Goal: Find specific page/section

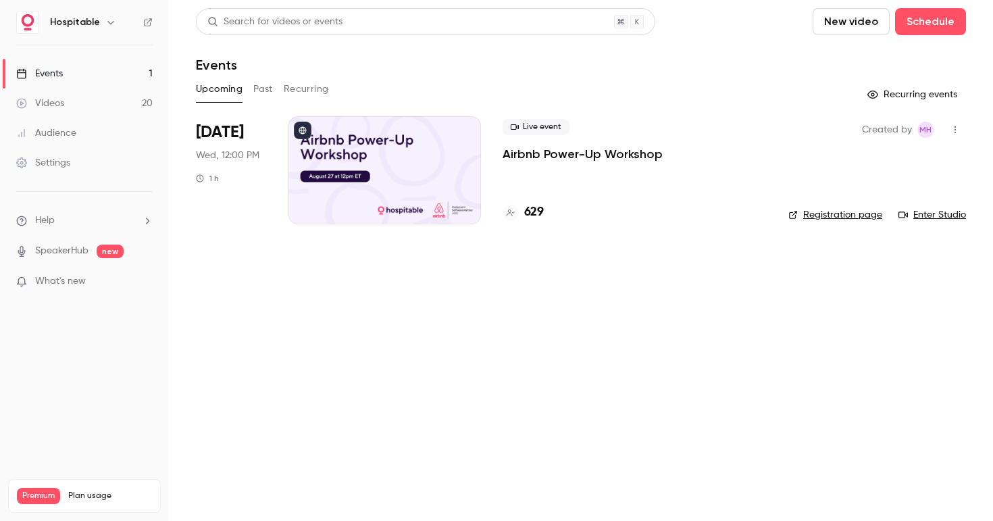
click at [551, 146] on p "Airbnb Power-Up Workshop" at bounding box center [583, 154] width 160 height 16
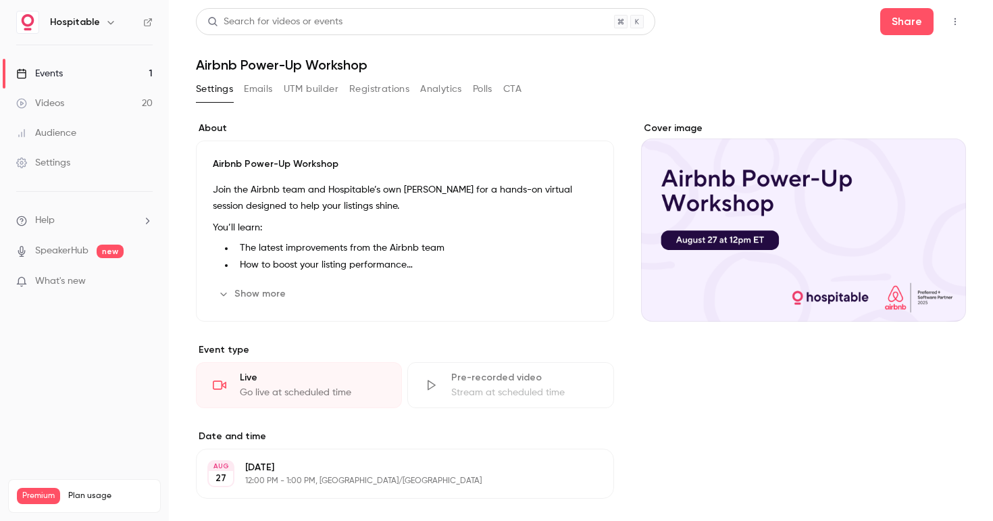
scroll to position [16, 0]
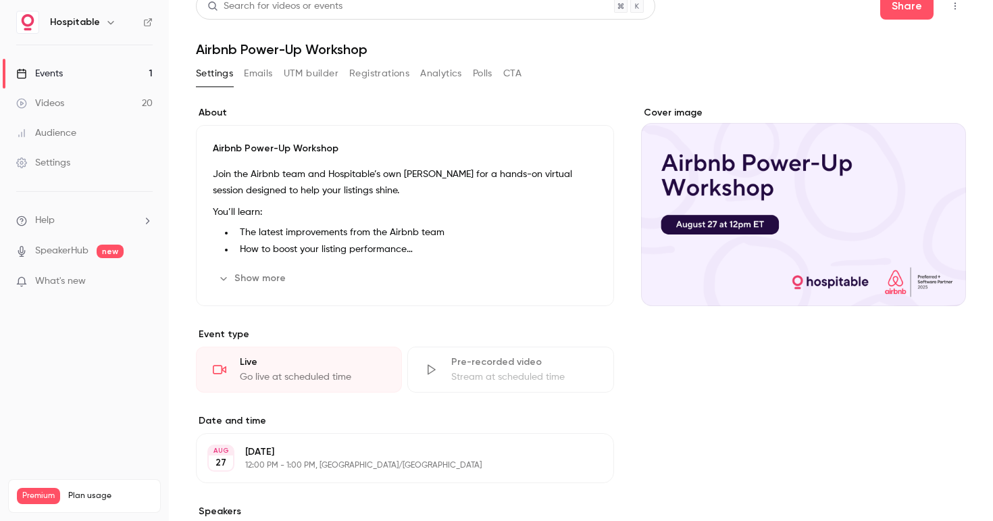
click at [272, 277] on button "Show more" at bounding box center [253, 279] width 81 height 22
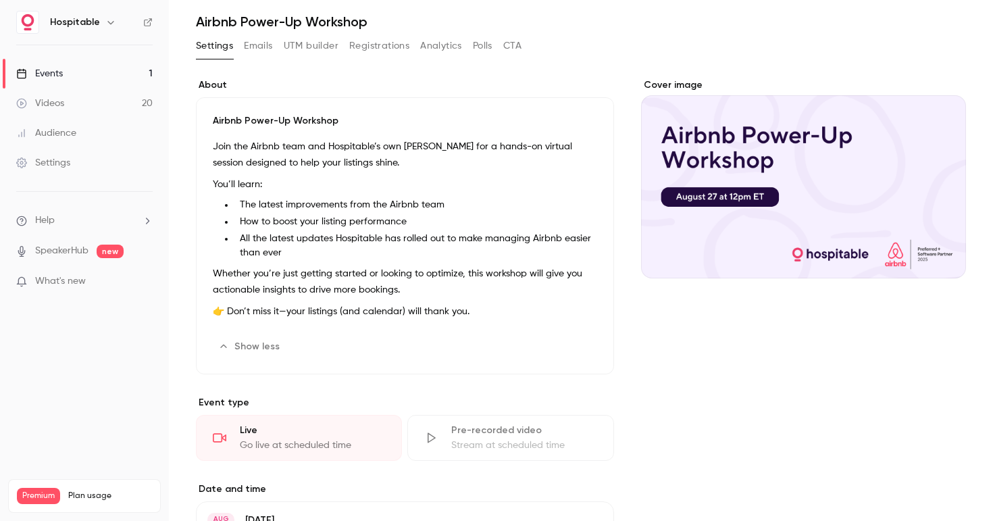
scroll to position [0, 0]
